Goal: Task Accomplishment & Management: Manage account settings

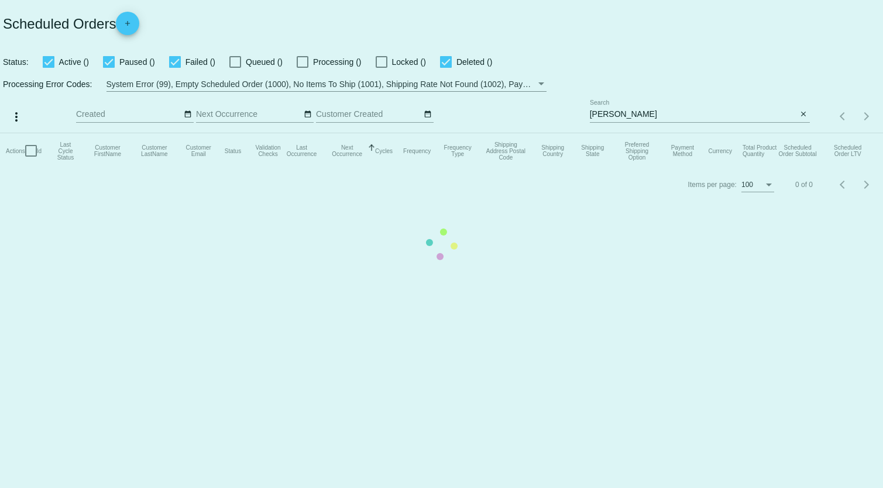
drag, startPoint x: 675, startPoint y: 112, endPoint x: 669, endPoint y: 117, distance: 8.3
click at [672, 133] on mat-table "Actions Id Last Cycle Status Customer FirstName Customer LastName Customer Emai…" at bounding box center [441, 150] width 883 height 35
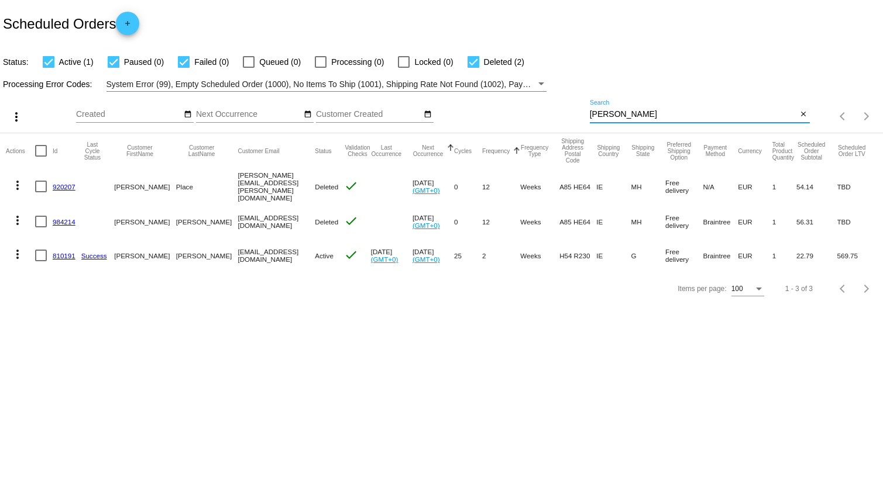
drag, startPoint x: 625, startPoint y: 115, endPoint x: 469, endPoint y: 144, distance: 158.3
click at [469, 144] on app-dashboard-scheduled-orders "Scheduled Orders add Status: Active (1) Paused (0) Failed (0) Queued (0) Proces…" at bounding box center [441, 152] width 883 height 305
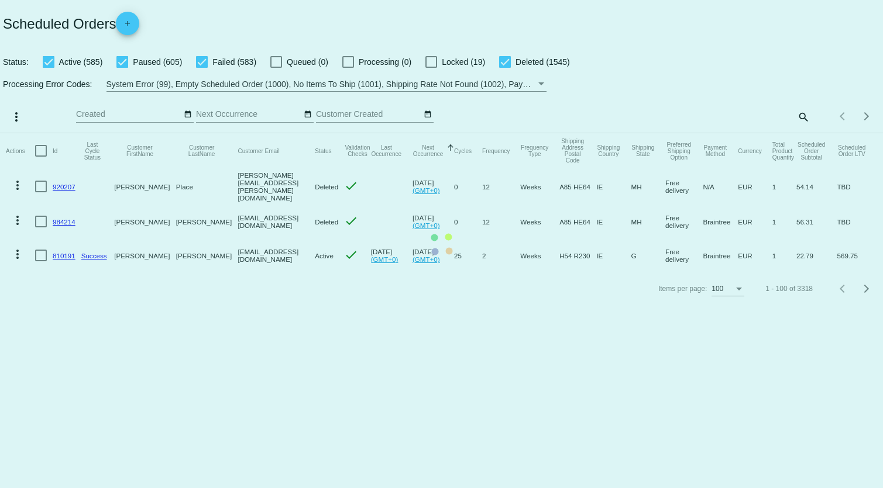
click at [802, 133] on mat-table "Actions Id Last Cycle Status Customer FirstName Customer LastName Customer Emai…" at bounding box center [441, 202] width 883 height 139
click at [748, 105] on div "more_vert Oct Jan Feb Mar [DATE]" at bounding box center [441, 113] width 883 height 42
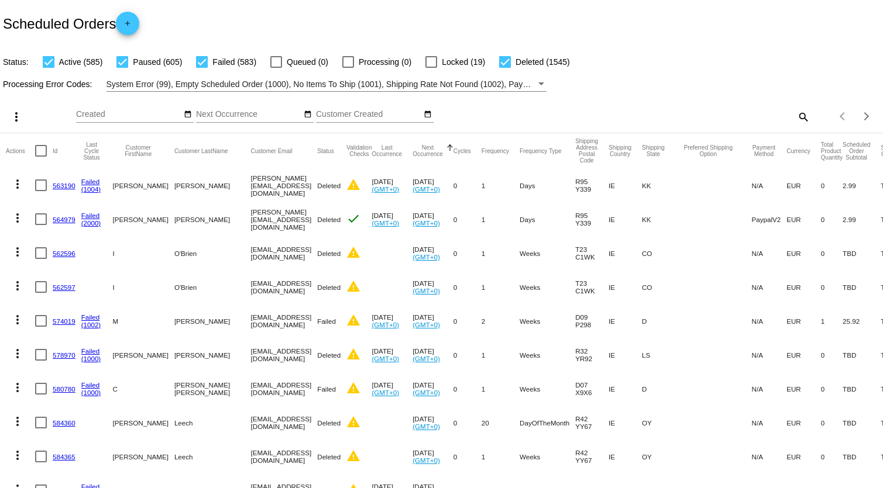
click at [801, 115] on mat-icon "search" at bounding box center [803, 117] width 14 height 18
click at [704, 120] on div "Search" at bounding box center [700, 111] width 220 height 23
paste input "[PERSON_NAME]"
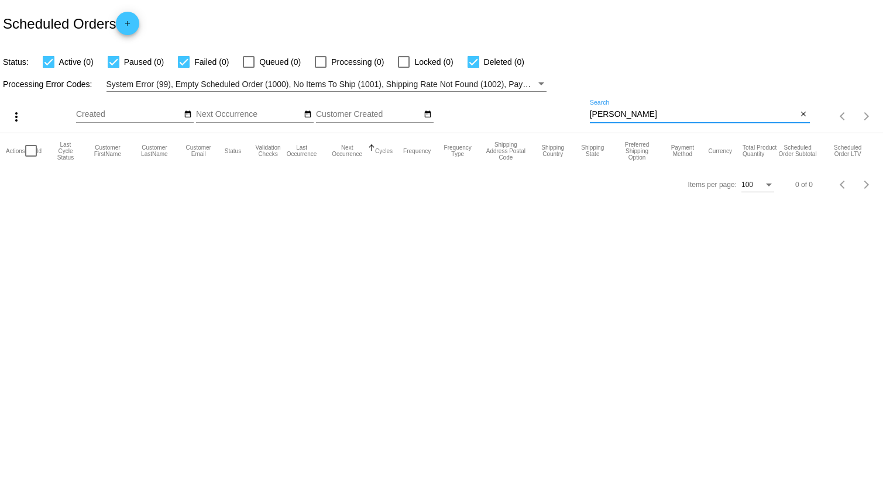
click at [608, 115] on input "[PERSON_NAME]" at bounding box center [694, 114] width 208 height 9
type input "Trappeniers"
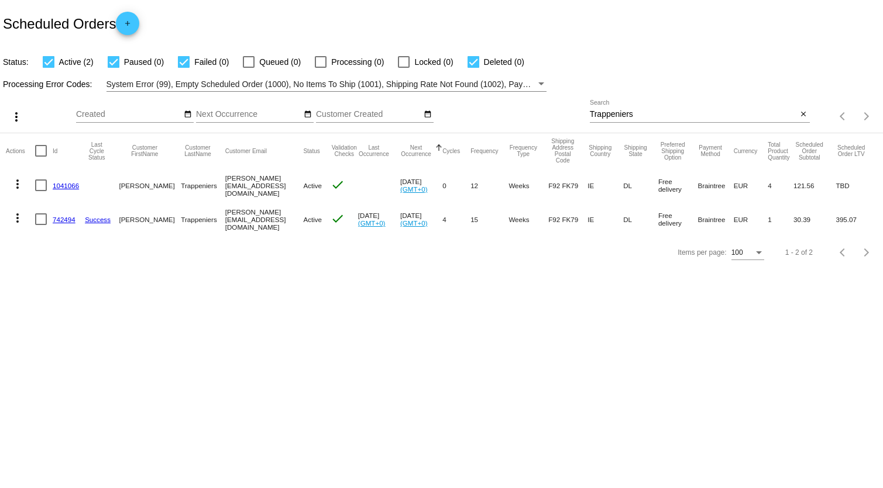
click at [63, 190] on mat-cell "1041066" at bounding box center [69, 185] width 32 height 34
click at [62, 190] on mat-cell "1041066" at bounding box center [69, 185] width 32 height 34
click at [66, 185] on link "1041066" at bounding box center [66, 186] width 26 height 8
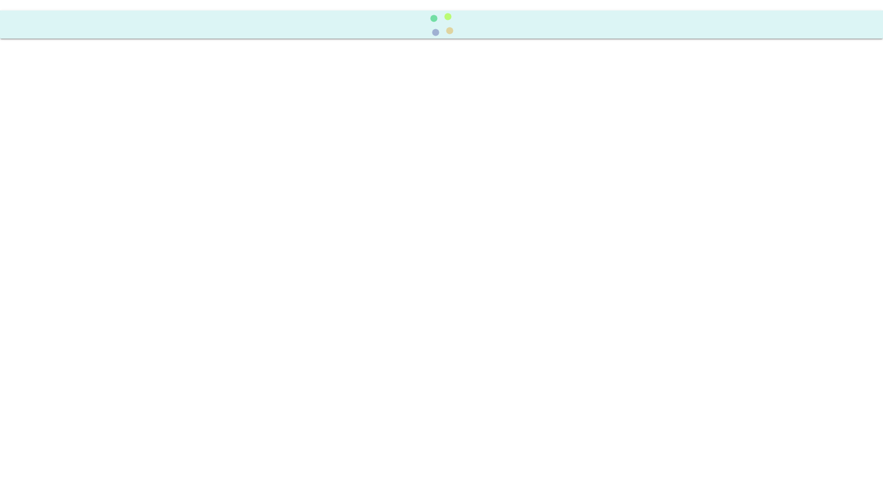
click at [66, 185] on body at bounding box center [441, 244] width 883 height 488
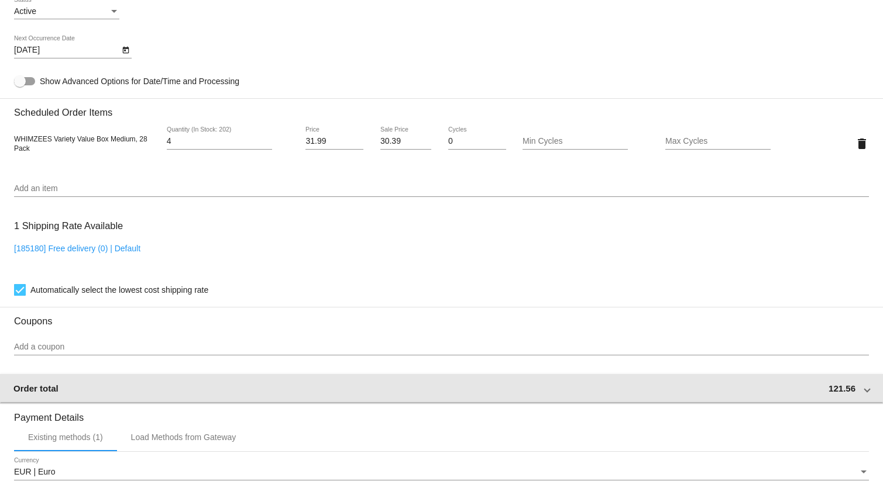
scroll to position [824, 0]
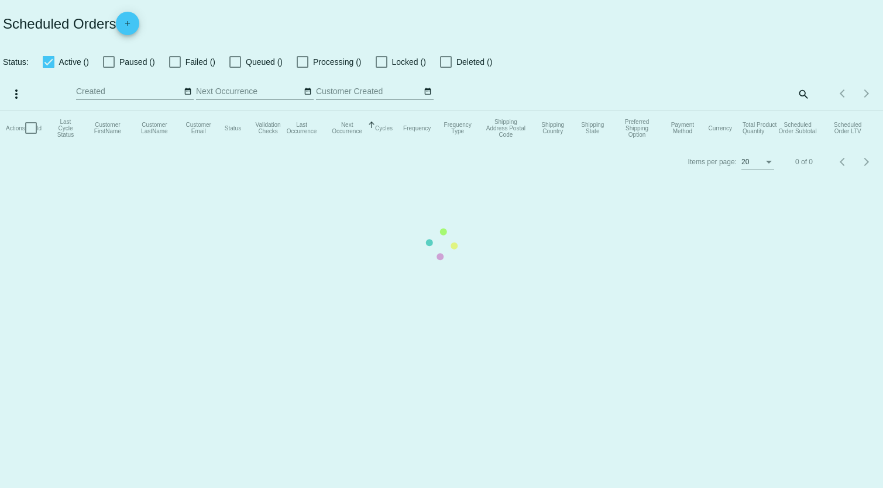
checkbox input "true"
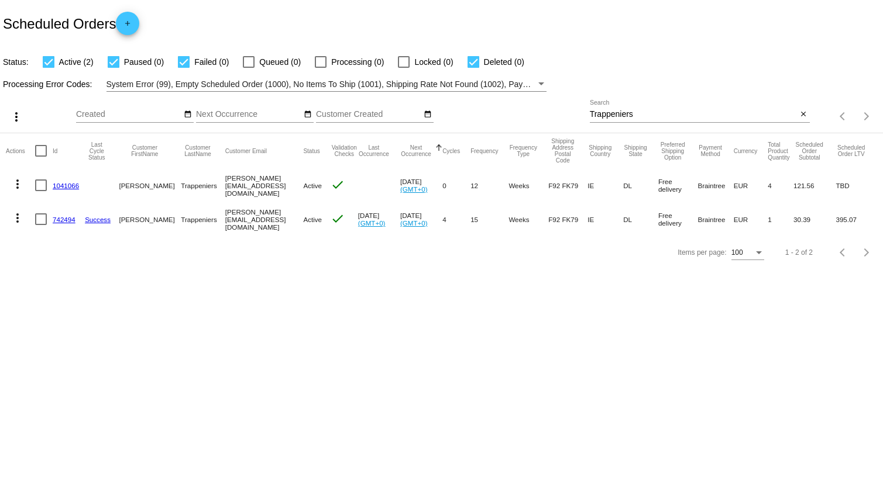
click at [65, 222] on link "742494" at bounding box center [64, 220] width 23 height 8
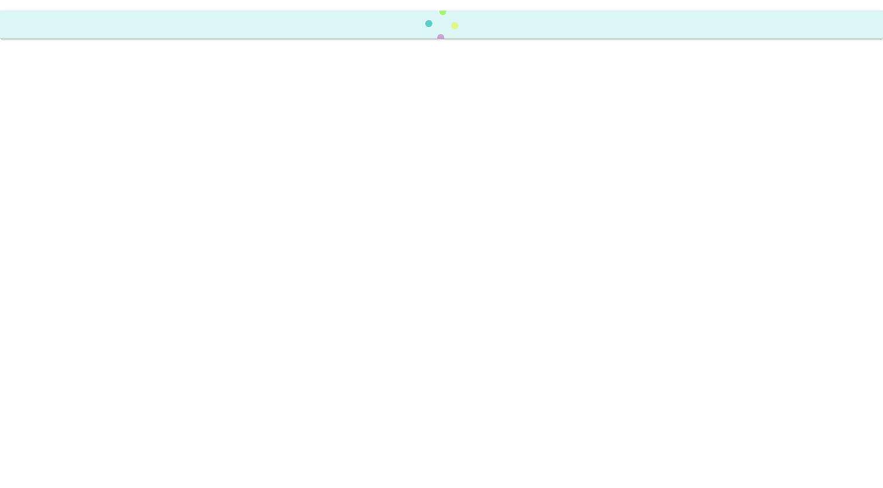
click at [65, 222] on body at bounding box center [441, 244] width 883 height 488
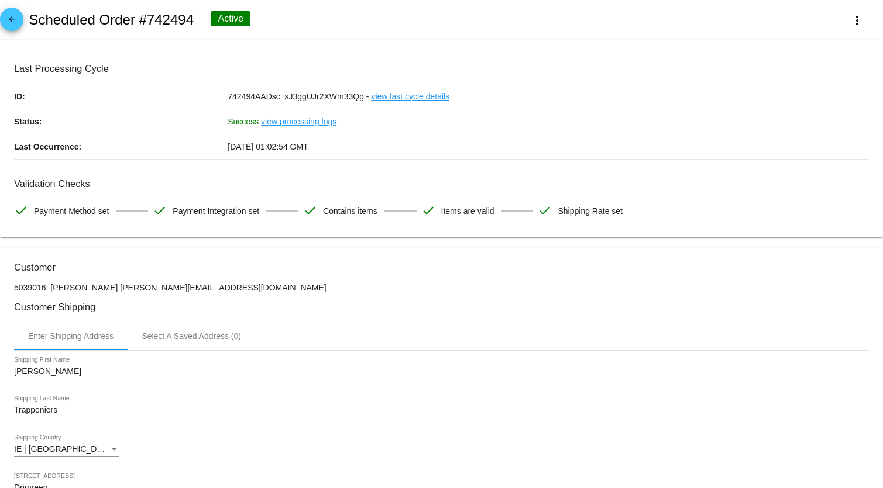
scroll to position [159, 0]
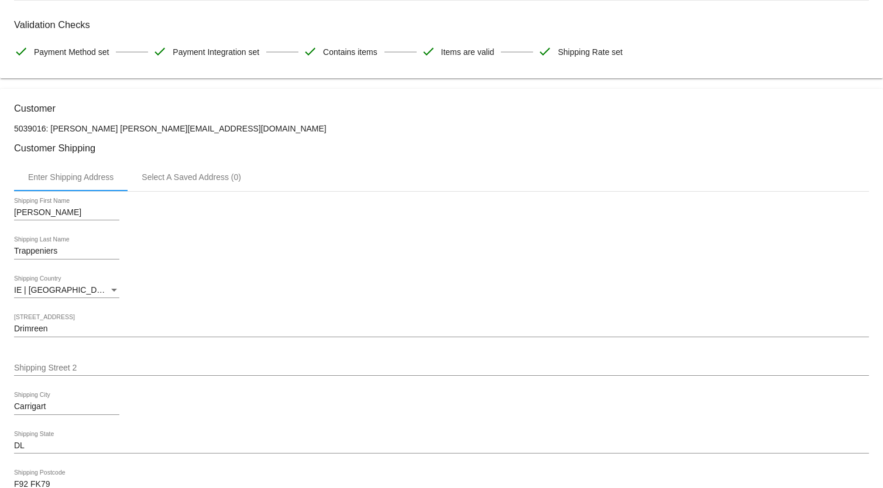
click at [285, 291] on div "IE | [GEOGRAPHIC_DATA] Shipping Country" at bounding box center [441, 292] width 855 height 33
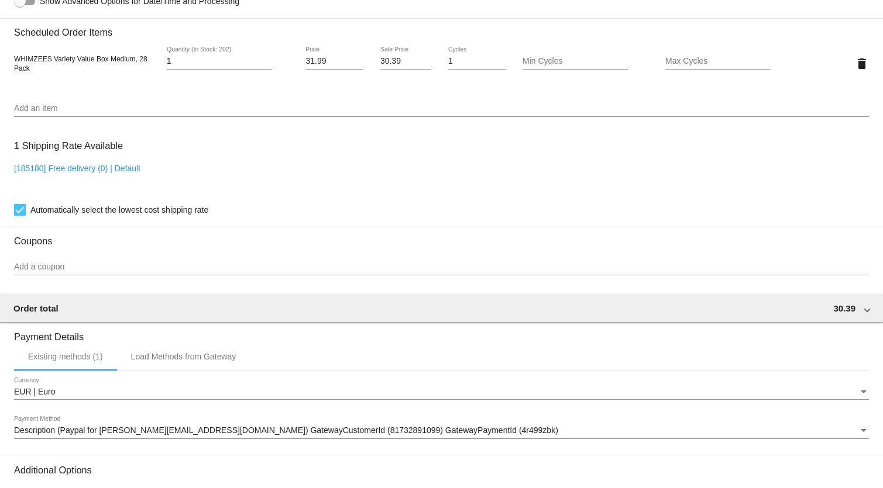
scroll to position [691, 0]
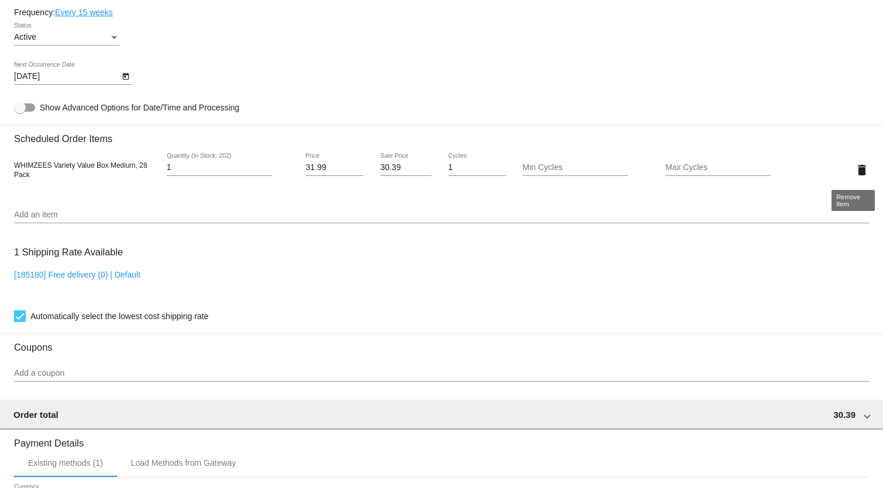
click at [855, 170] on mat-icon "delete" at bounding box center [862, 170] width 14 height 14
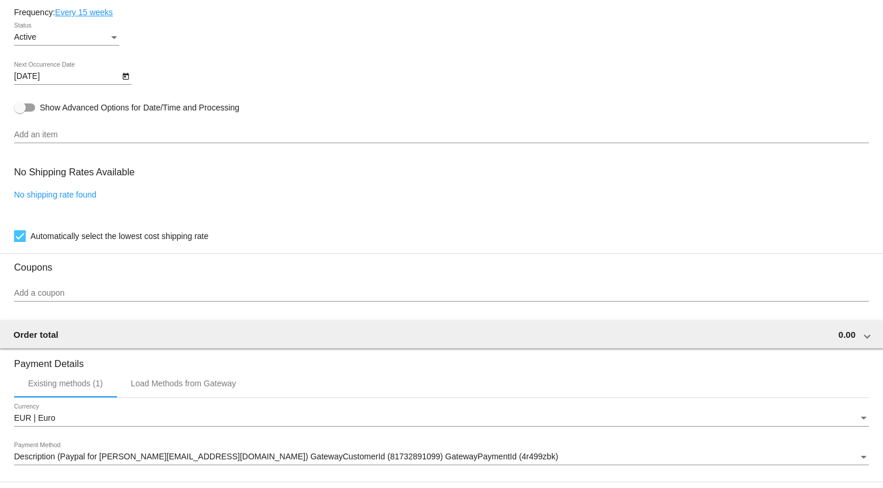
scroll to position [849, 0]
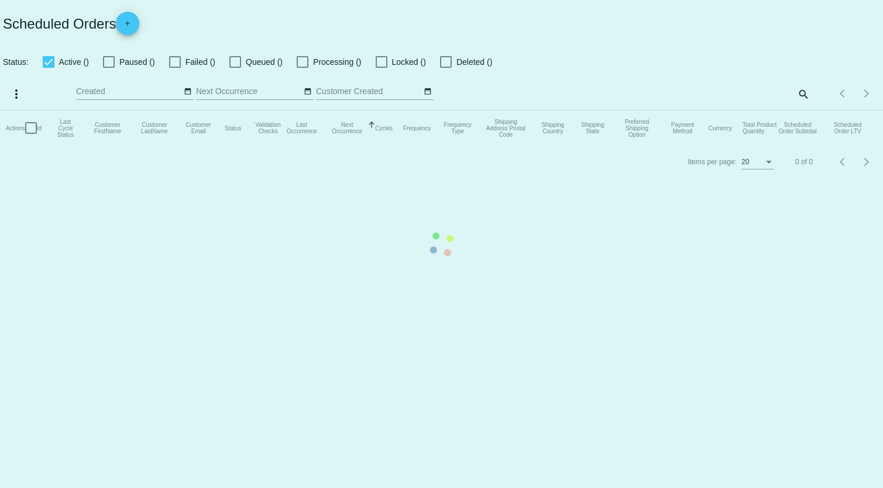
checkbox input "true"
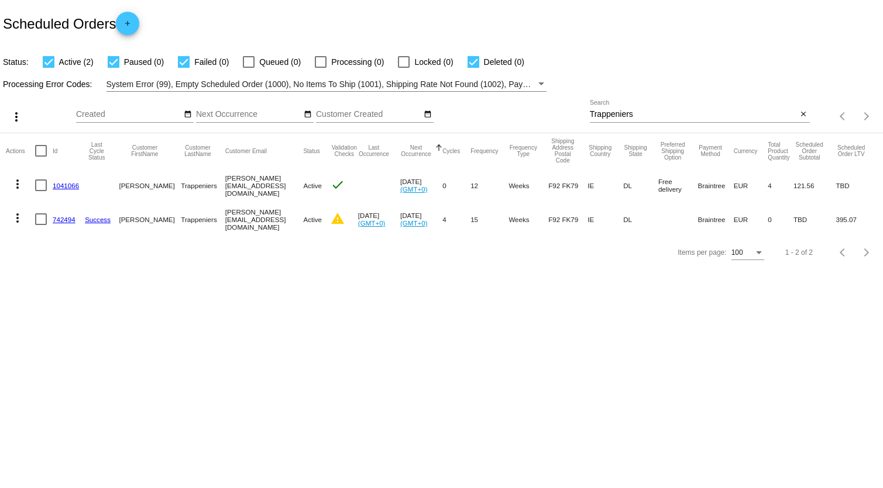
click at [223, 278] on body "Scheduled Orders add Status: Active (2) Paused (0) Failed (0) Queued (0) Proces…" at bounding box center [441, 244] width 883 height 488
click at [18, 186] on mat-icon "more_vert" at bounding box center [18, 184] width 14 height 14
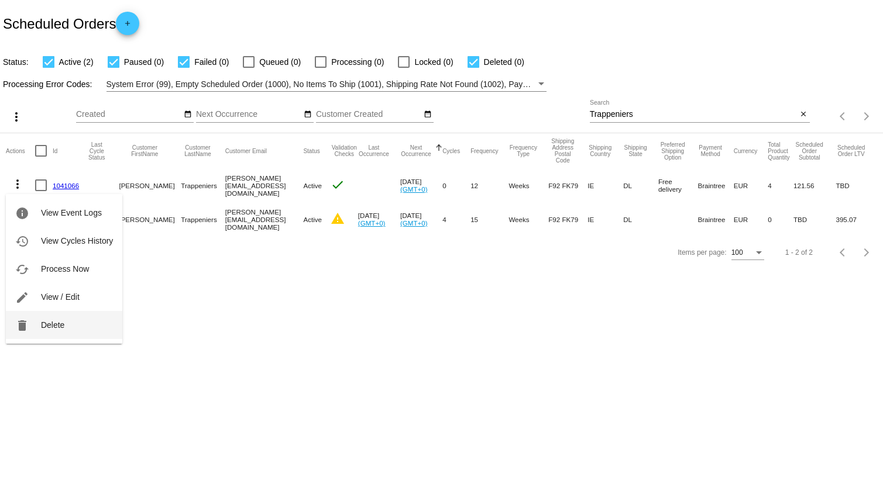
click at [43, 330] on button "delete Delete" at bounding box center [64, 325] width 116 height 28
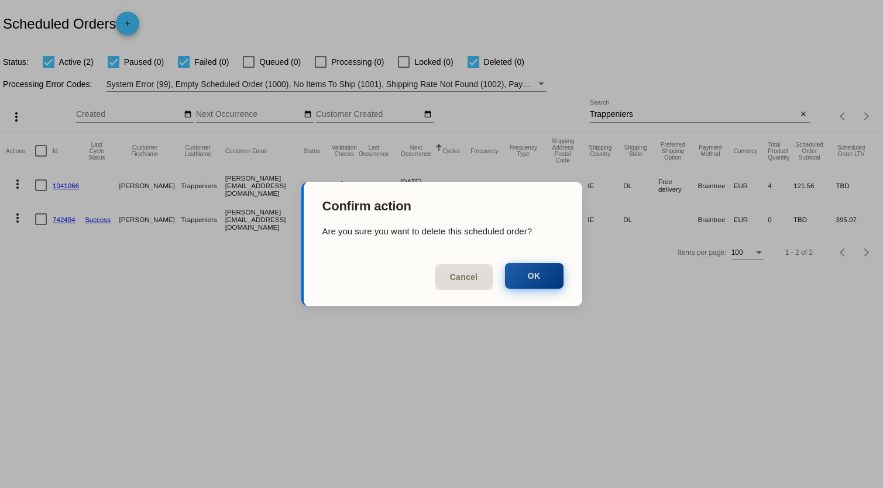
click at [521, 274] on button "OK" at bounding box center [534, 276] width 58 height 26
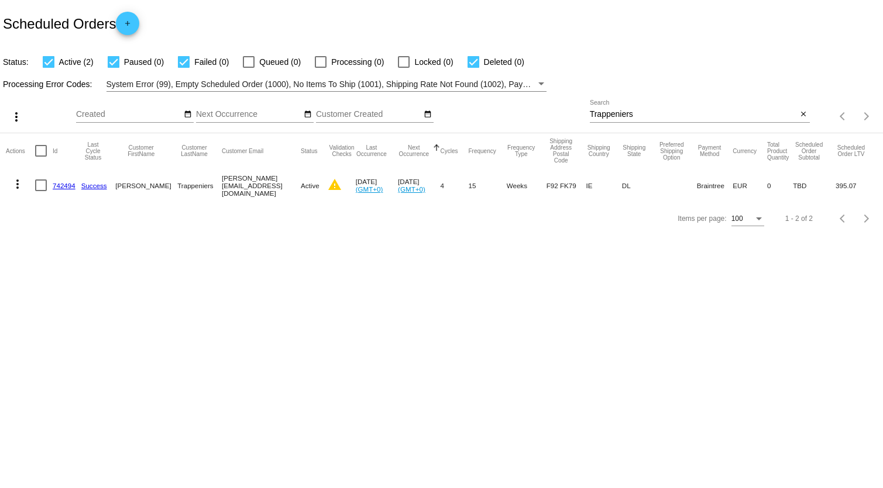
click at [53, 184] on link "742494" at bounding box center [64, 186] width 23 height 8
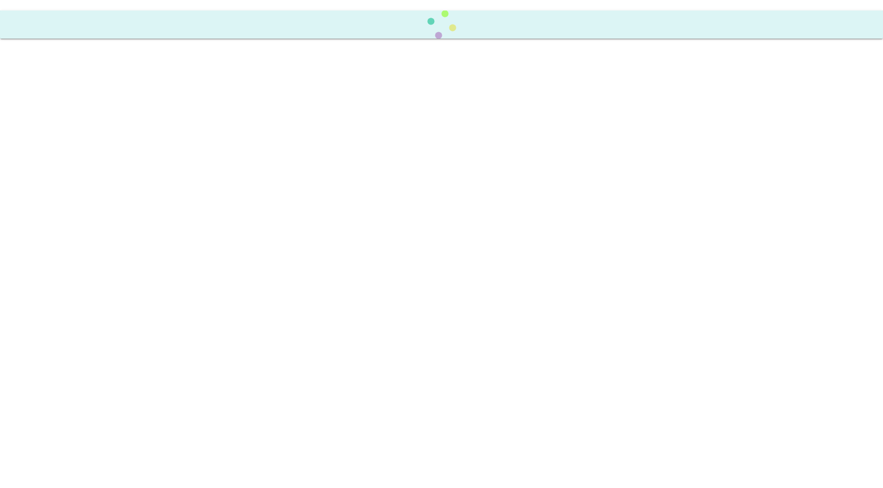
click at [53, 184] on body "Scheduled Order updated." at bounding box center [441, 244] width 883 height 488
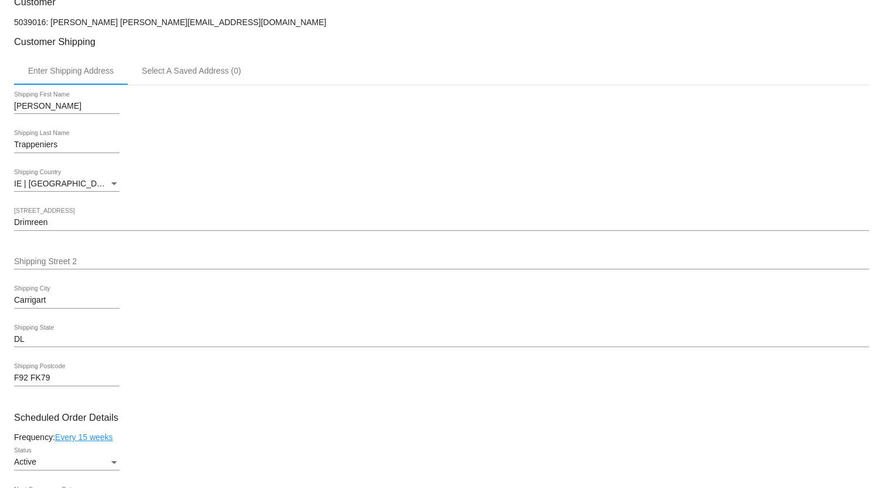
scroll to position [372, 0]
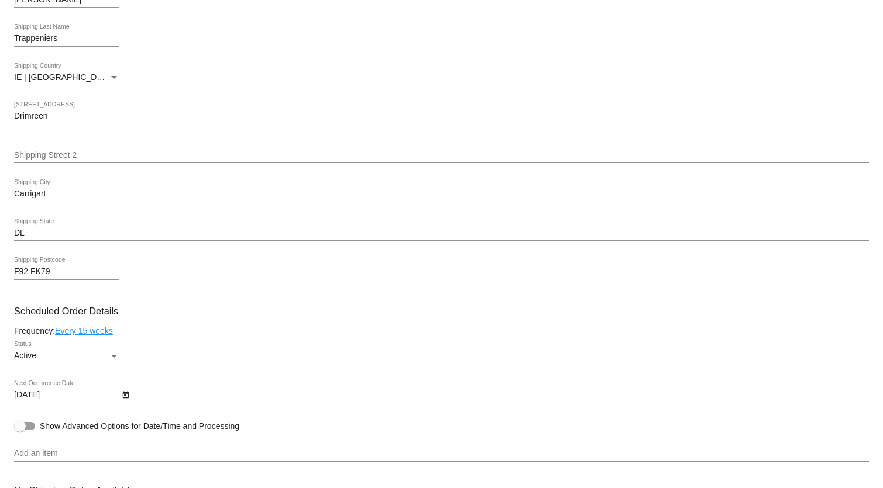
click at [272, 277] on div "F92 FK79 Shipping Postcode" at bounding box center [441, 273] width 855 height 33
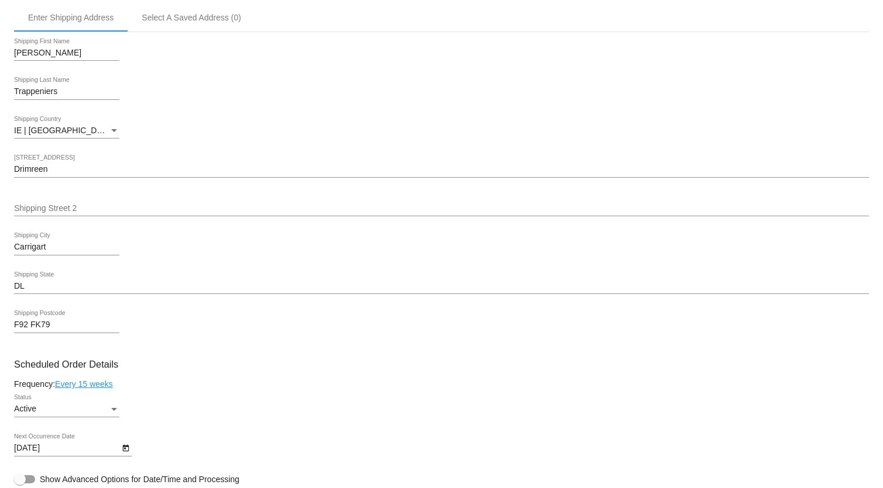
scroll to position [479, 0]
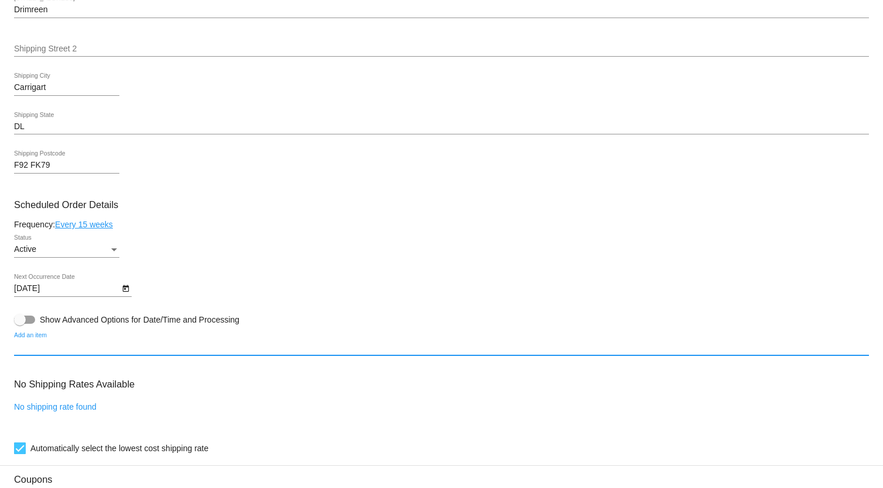
click at [75, 347] on input "Add an item" at bounding box center [441, 347] width 855 height 9
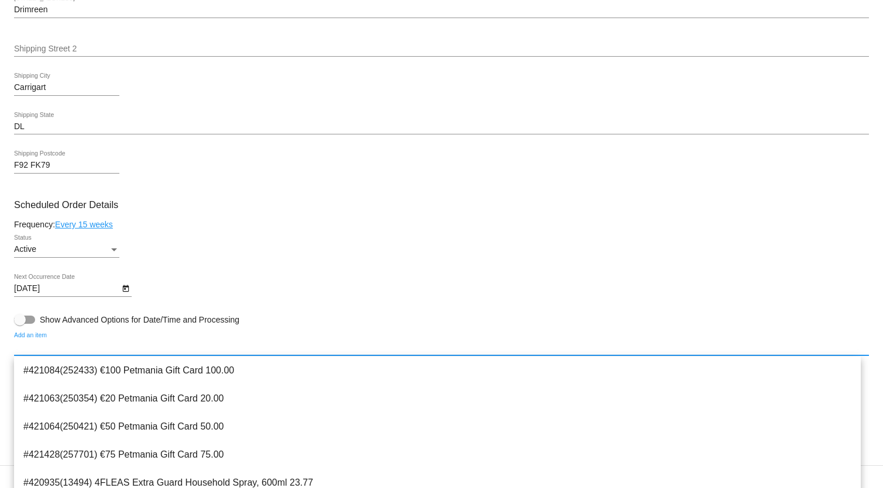
click at [281, 260] on div "Active Status" at bounding box center [441, 251] width 855 height 33
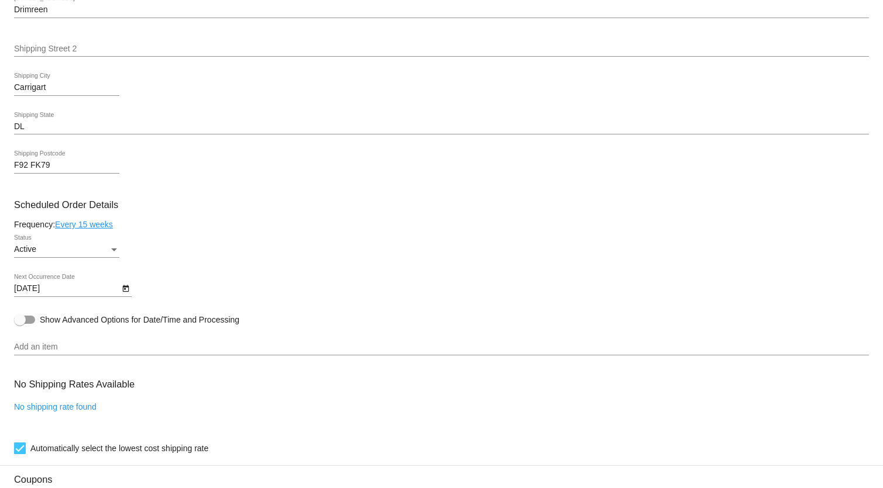
scroll to position [638, 0]
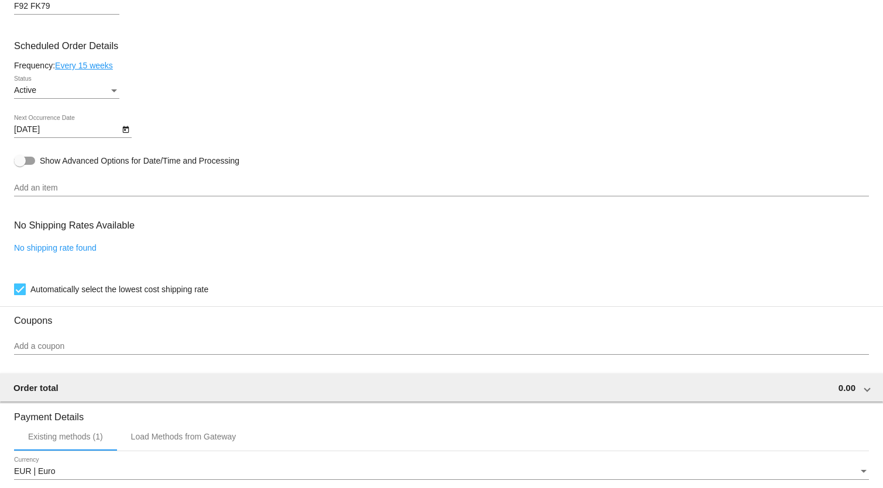
click at [15, 190] on input "Add an item" at bounding box center [441, 188] width 855 height 9
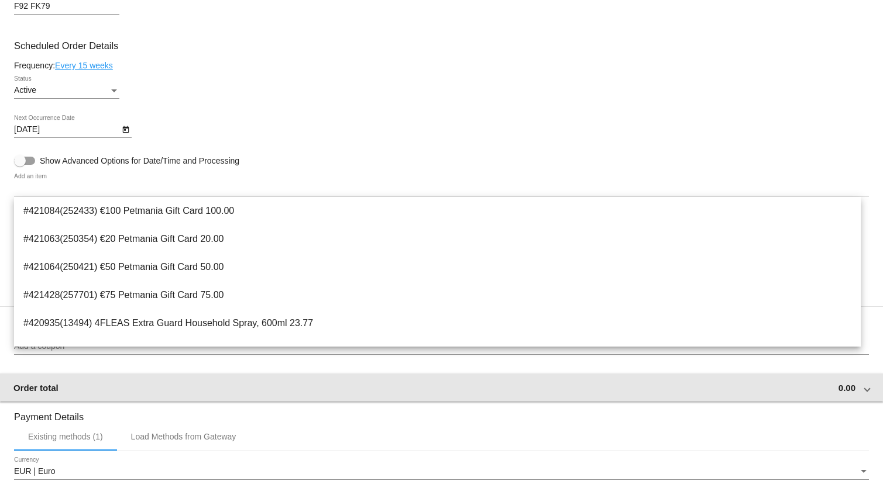
click at [465, 394] on mat-expansion-panel-header "Order total 0.00" at bounding box center [441, 388] width 884 height 28
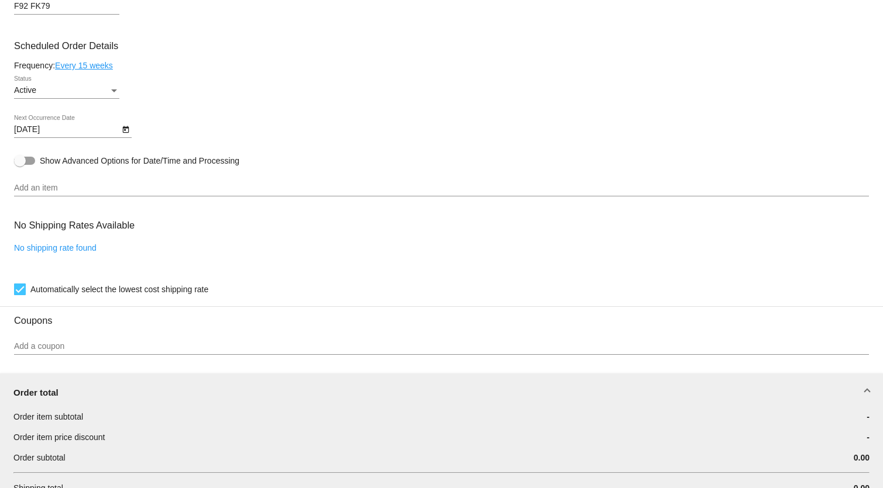
click at [33, 190] on input "Add an item" at bounding box center [441, 188] width 855 height 9
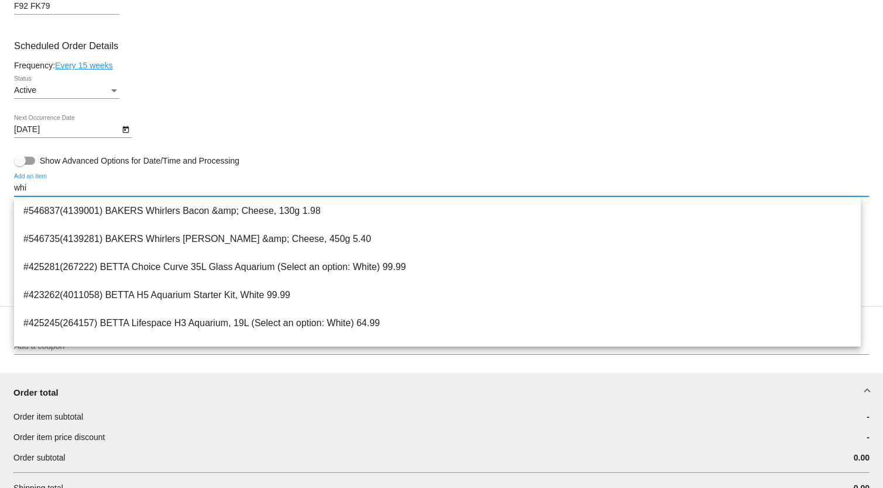
click at [51, 191] on input "whi" at bounding box center [441, 188] width 855 height 9
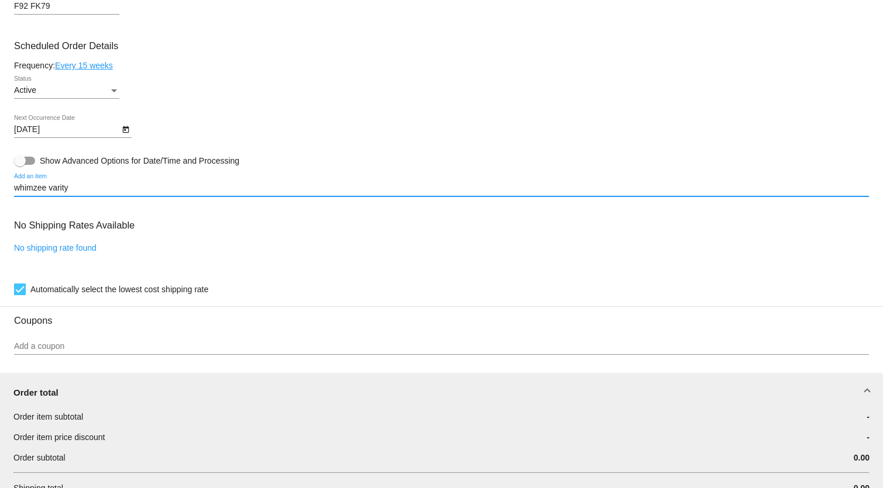
type input "whimzee varity"
click at [358, 162] on mat-card-content "Customer 5039016: [PERSON_NAME] [PERSON_NAME][EMAIL_ADDRESS][DOMAIN_NAME] Custo…" at bounding box center [441, 216] width 855 height 1185
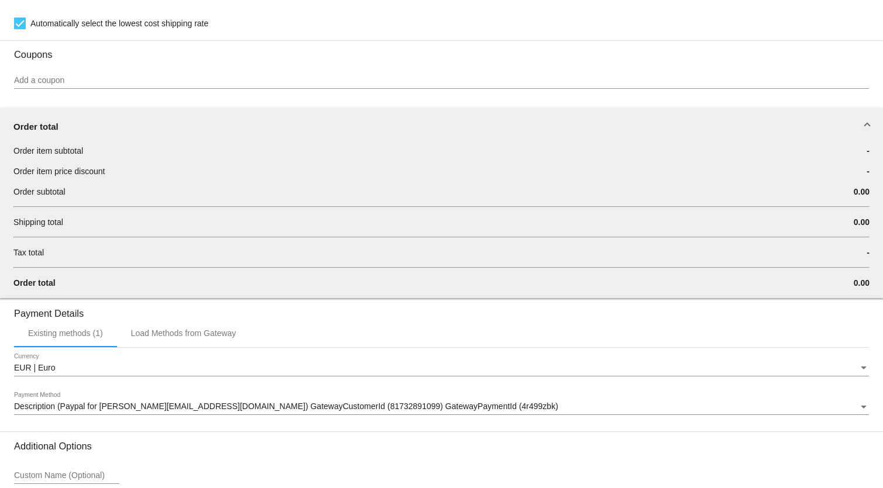
scroll to position [1012, 0]
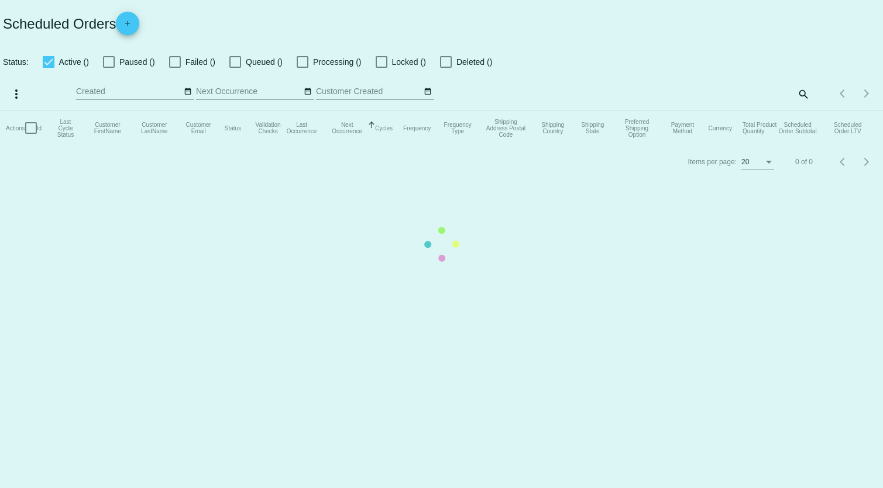
checkbox input "true"
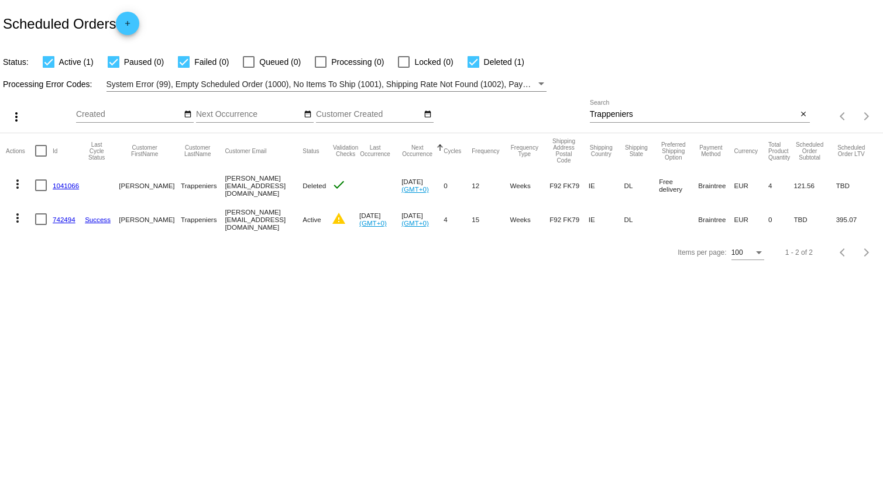
click at [64, 182] on link "1041066" at bounding box center [66, 186] width 26 height 8
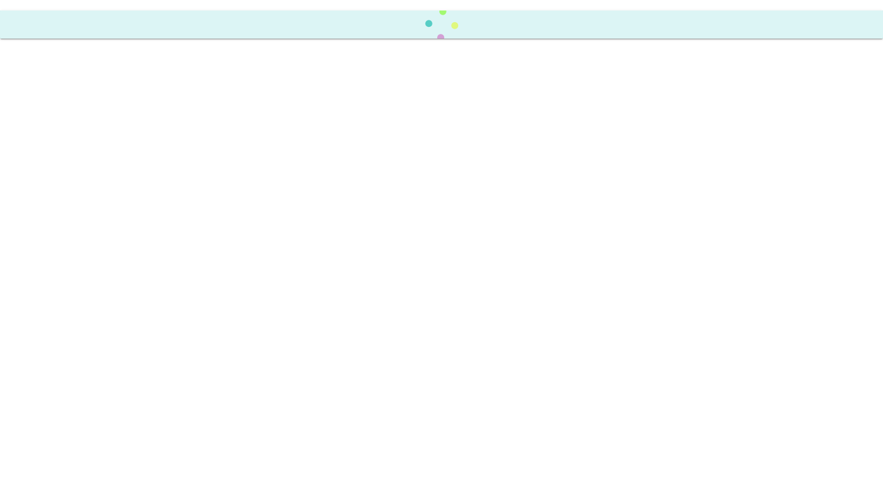
click at [64, 181] on body "Scheduled Order updated." at bounding box center [441, 244] width 883 height 488
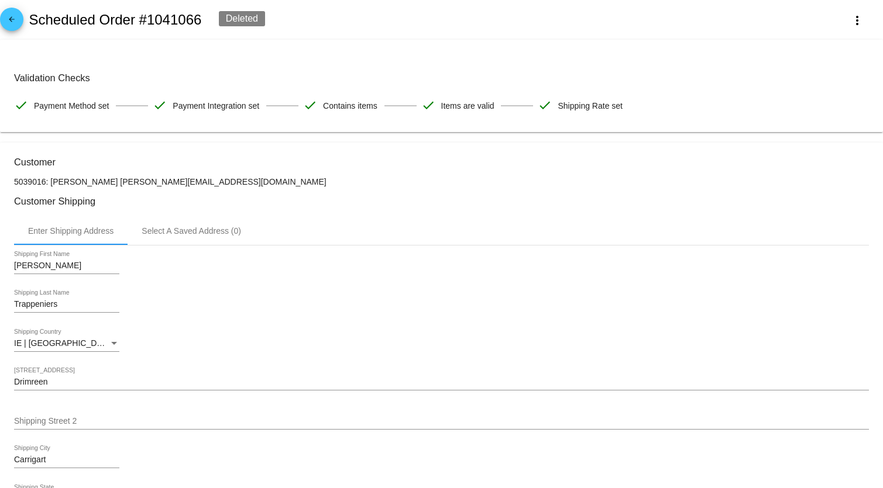
scroll to position [212, 0]
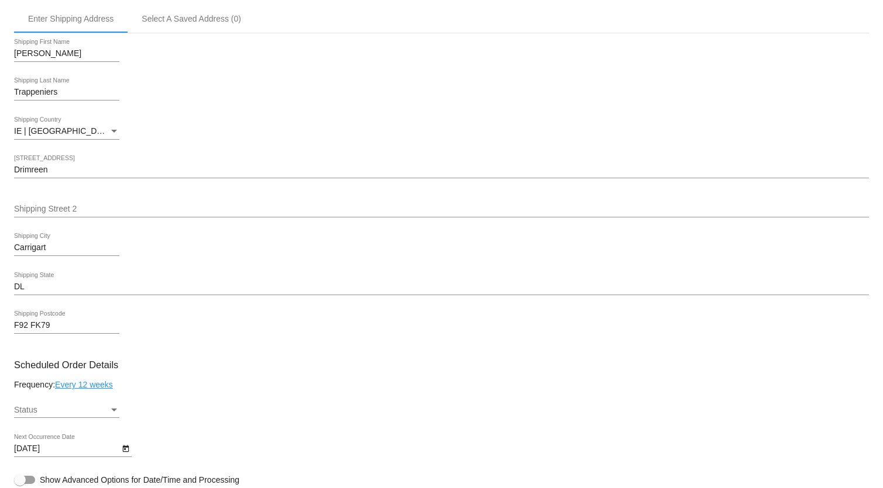
click at [316, 408] on div "Status Status" at bounding box center [441, 411] width 855 height 33
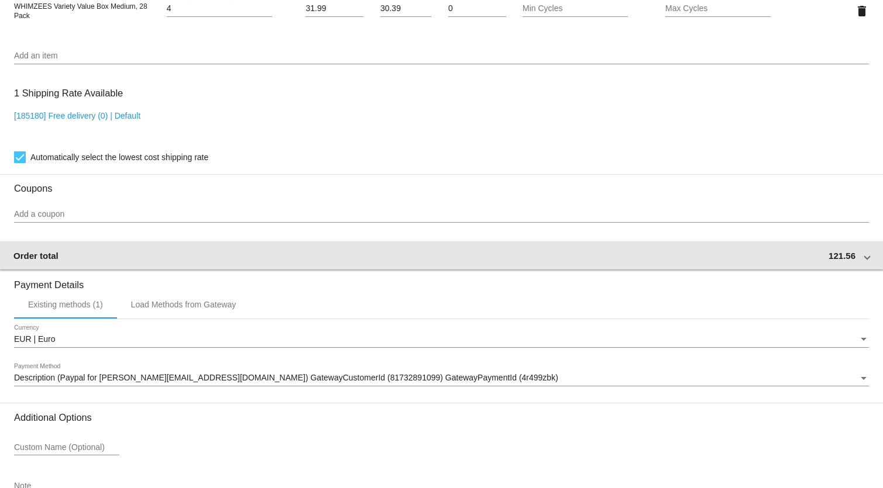
scroll to position [824, 0]
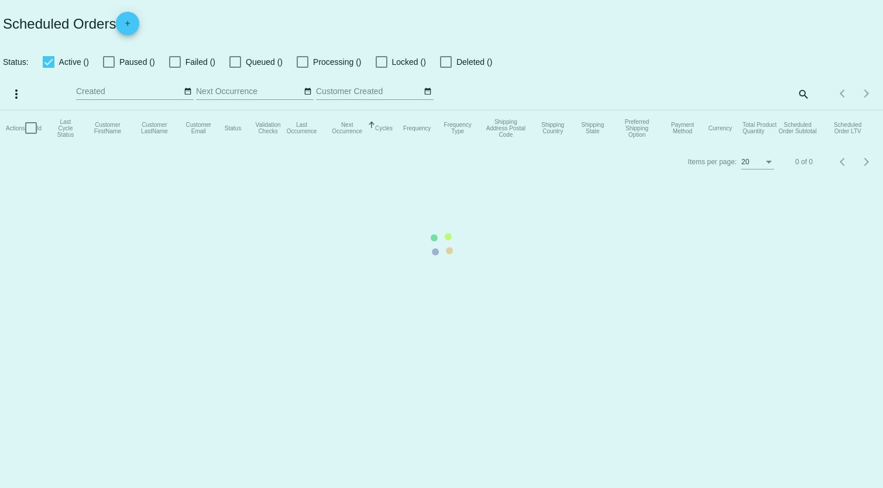
checkbox input "true"
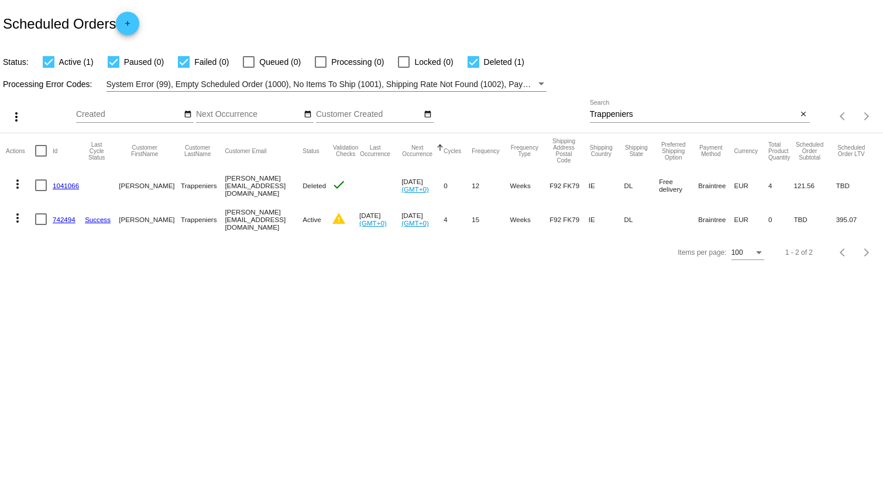
click at [57, 216] on link "742494" at bounding box center [64, 220] width 23 height 8
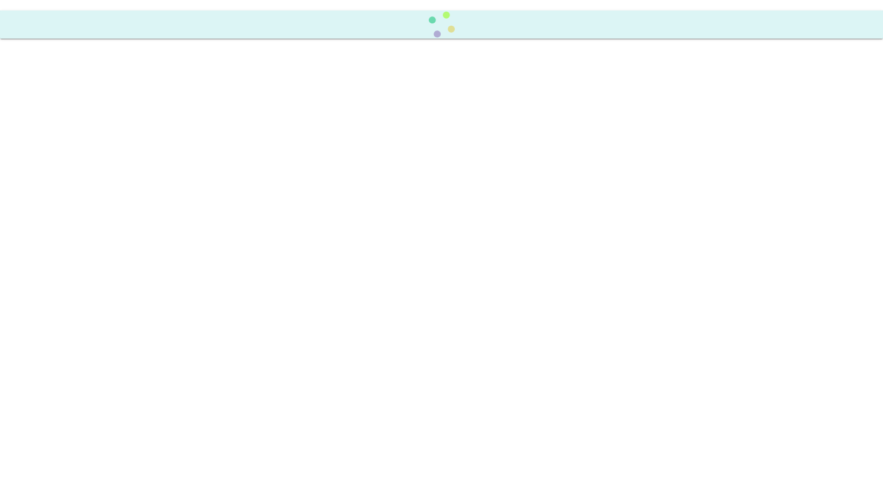
click at [57, 216] on body "Scheduled Order updated." at bounding box center [441, 244] width 883 height 488
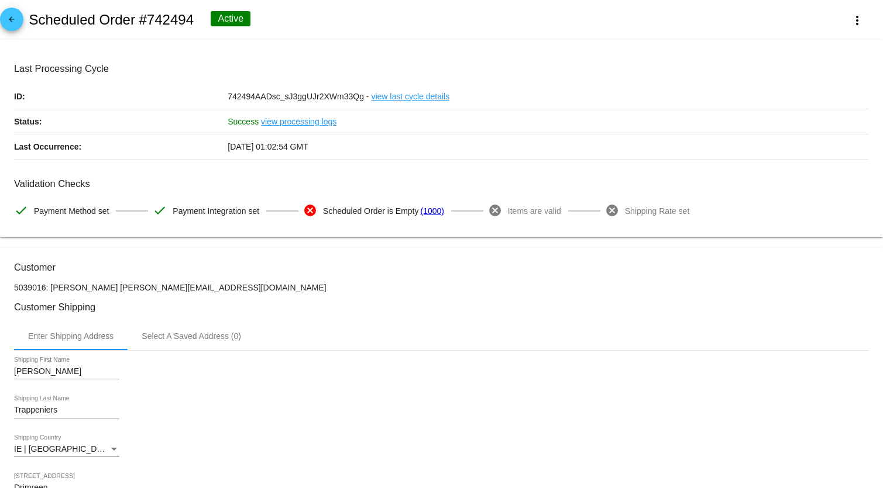
click at [298, 400] on div "Trappeniers Shipping Last Name" at bounding box center [441, 412] width 855 height 33
click at [276, 119] on link "view processing logs" at bounding box center [298, 121] width 75 height 25
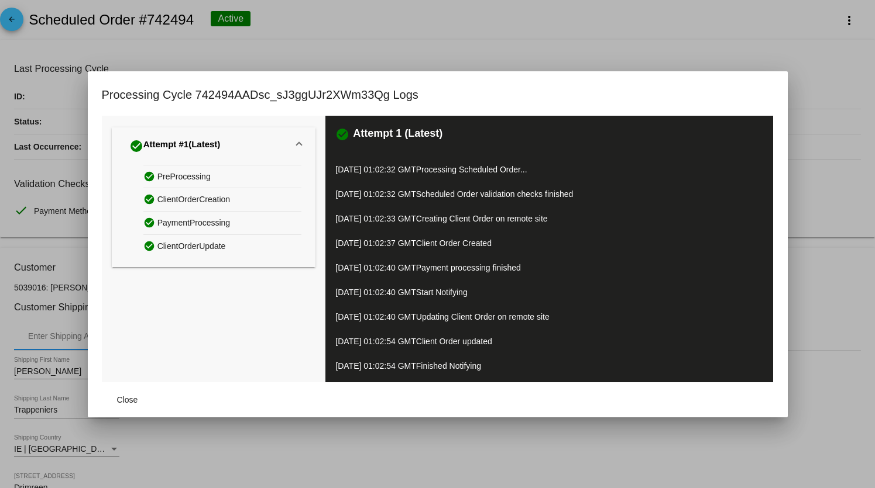
click at [804, 69] on div at bounding box center [437, 244] width 875 height 488
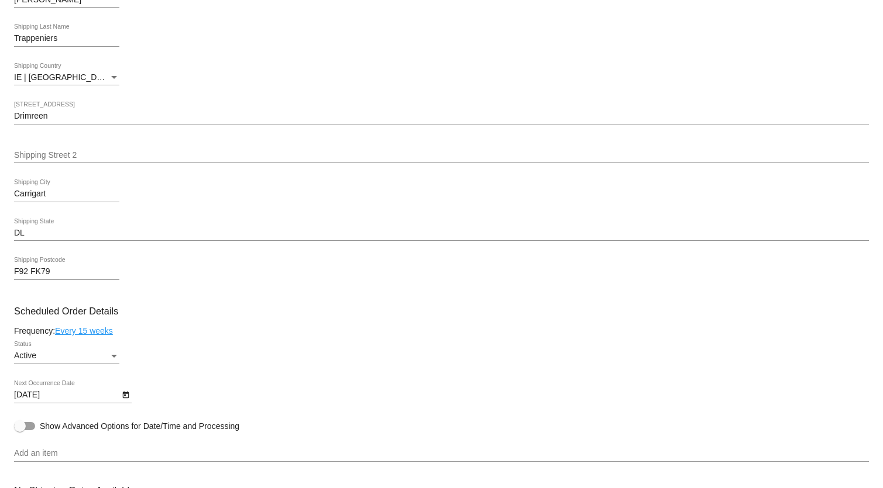
scroll to position [479, 0]
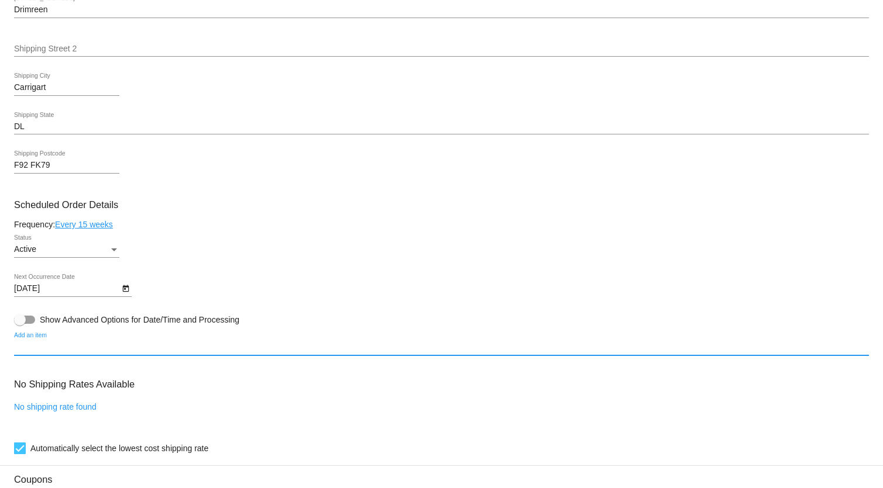
click at [47, 350] on input "Add an item" at bounding box center [441, 347] width 855 height 9
type input "v"
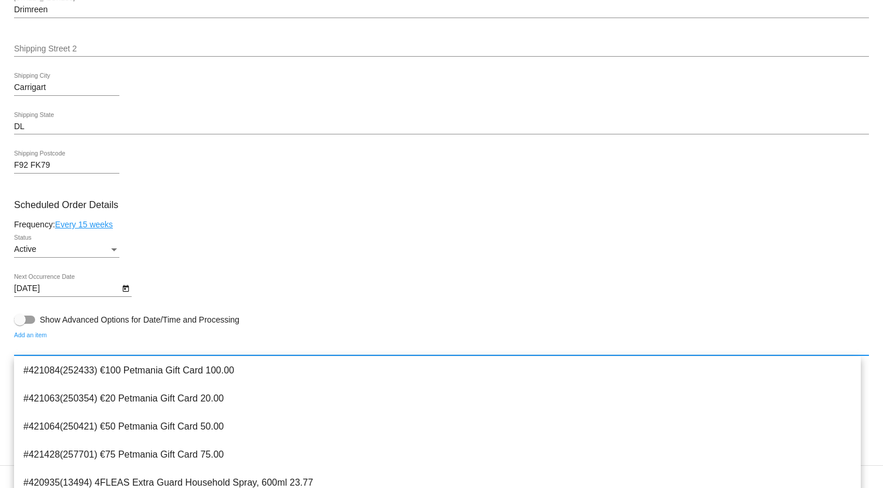
click at [36, 348] on input "Add an item" at bounding box center [441, 347] width 855 height 9
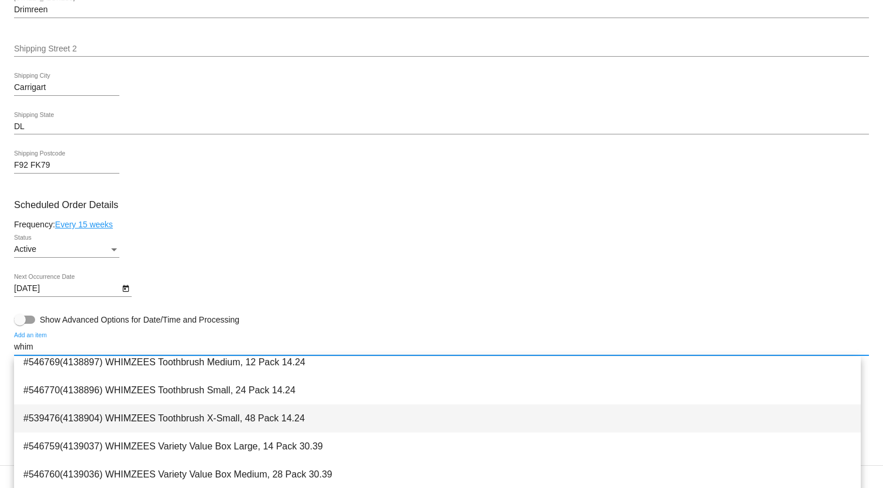
scroll to position [904, 0]
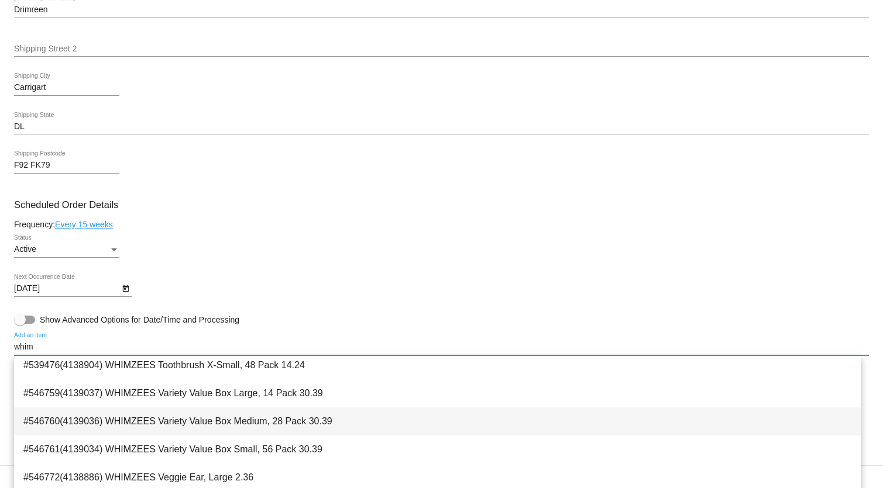
type input "whim"
click at [102, 418] on span "#546760(4139036) WHIMZEES Variety Value Box Medium, 28 Pack 30.39" at bounding box center [437, 422] width 828 height 28
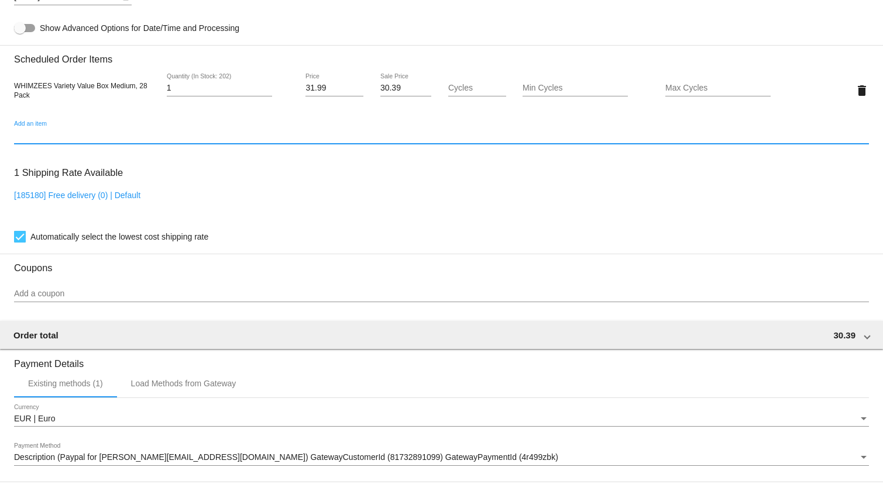
scroll to position [930, 0]
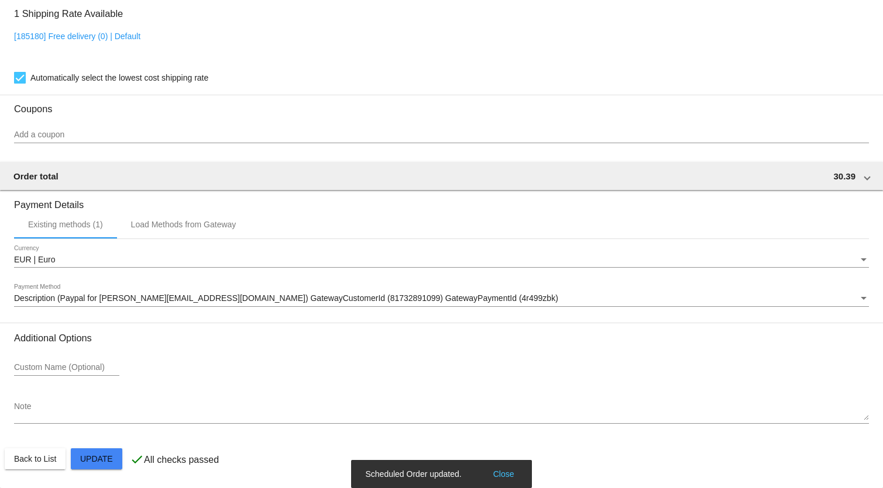
click at [507, 472] on button "Close" at bounding box center [504, 475] width 28 height 12
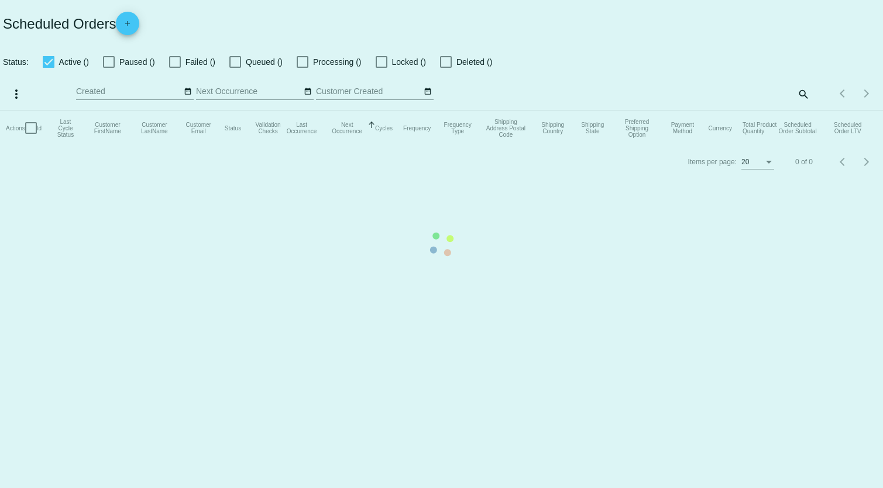
checkbox input "true"
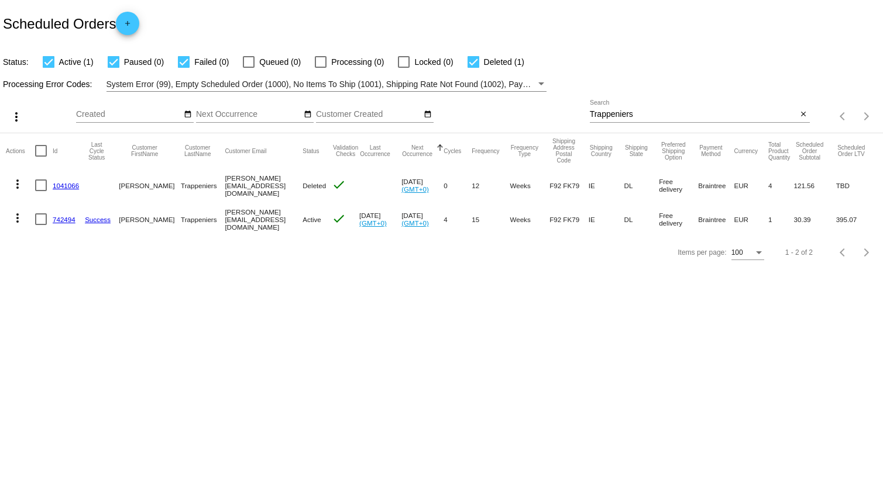
click at [371, 215] on mat-cell "[DATE] (GMT+0)" at bounding box center [380, 219] width 42 height 34
